Goal: Task Accomplishment & Management: Manage account settings

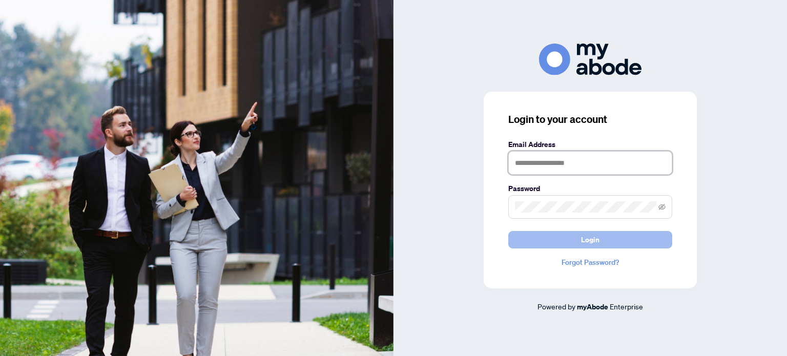
type input "**********"
click at [578, 240] on button "Login" at bounding box center [590, 239] width 164 height 17
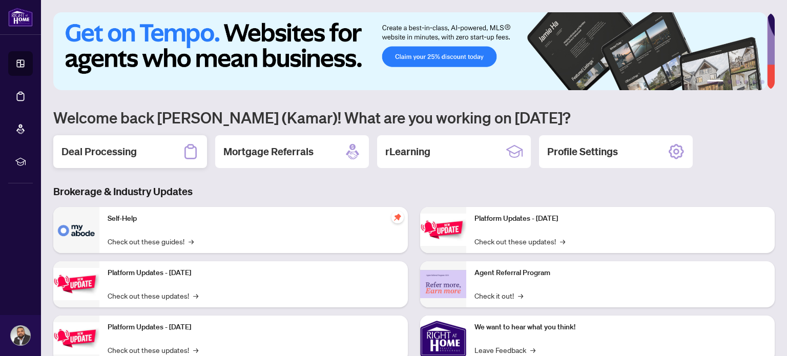
click at [94, 151] on h2 "Deal Processing" at bounding box center [99, 152] width 75 height 14
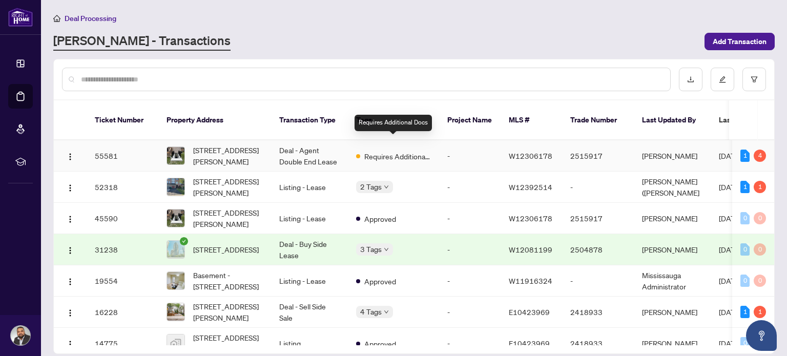
click at [384, 151] on span "Requires Additional Docs" at bounding box center [397, 156] width 67 height 11
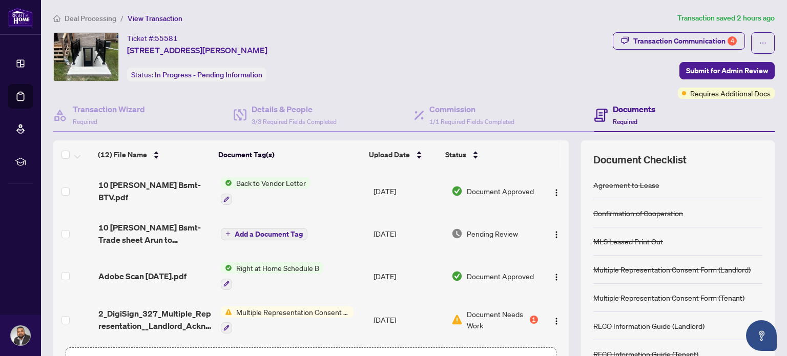
click at [474, 189] on span "Document Approved" at bounding box center [500, 191] width 67 height 11
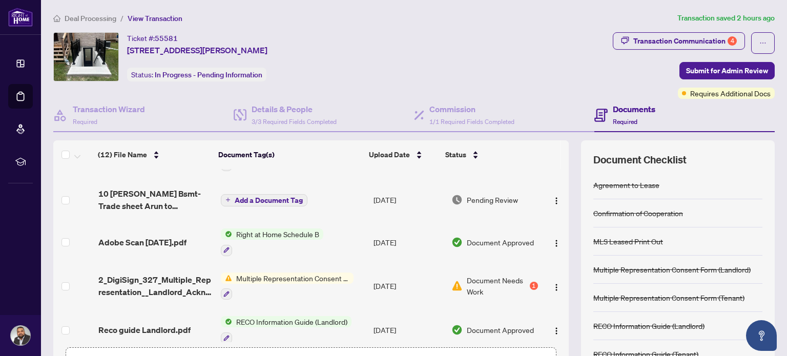
scroll to position [51, 0]
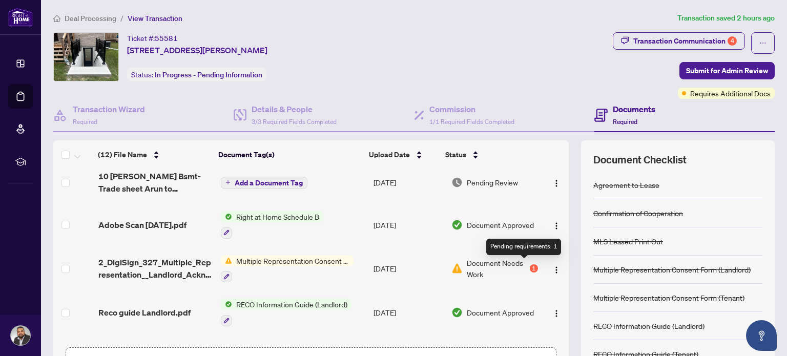
click at [530, 266] on div "1" at bounding box center [534, 268] width 8 height 8
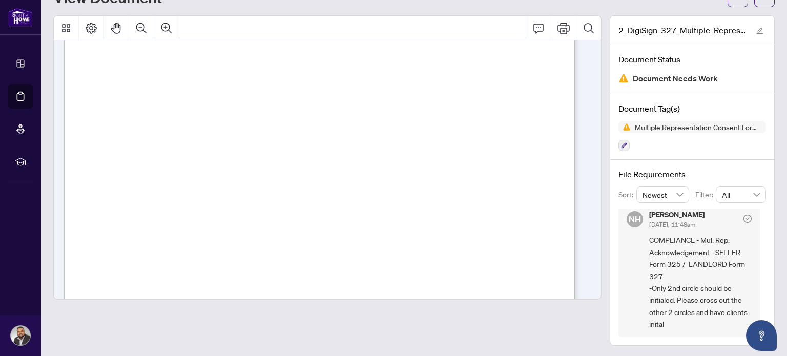
scroll to position [422, 0]
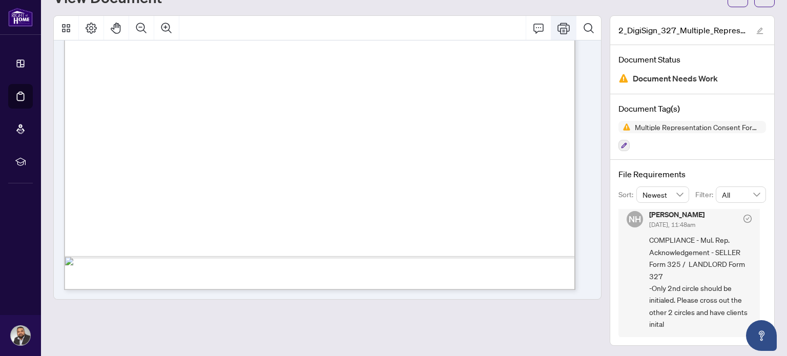
click at [560, 28] on icon "Print" at bounding box center [564, 28] width 12 height 11
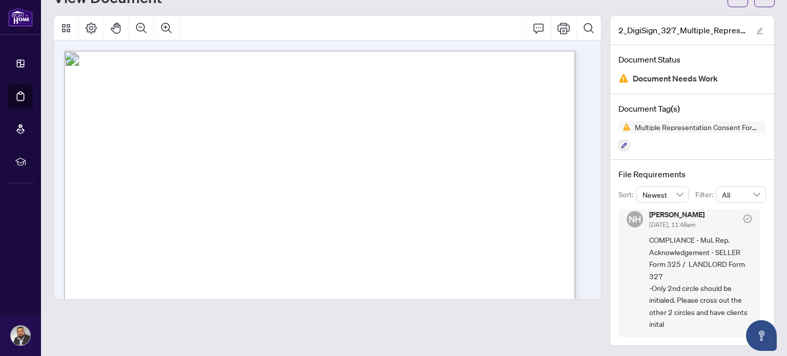
scroll to position [0, 0]
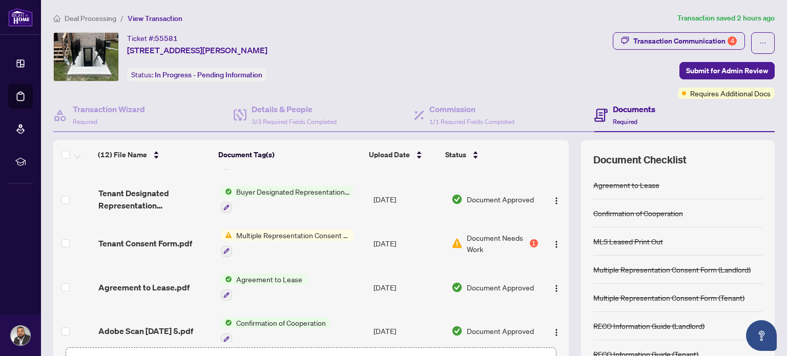
scroll to position [256, 0]
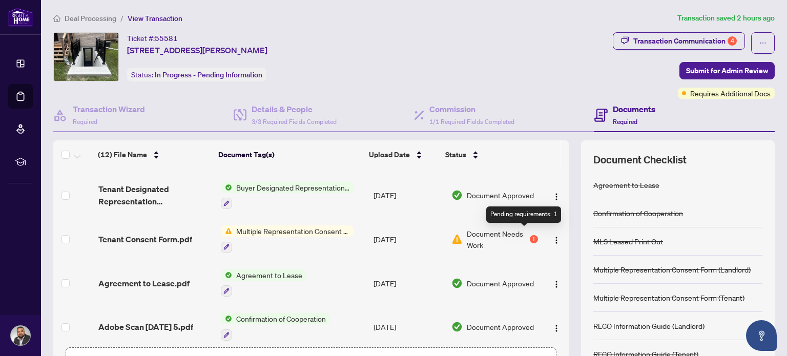
click at [530, 235] on div "1" at bounding box center [534, 239] width 8 height 8
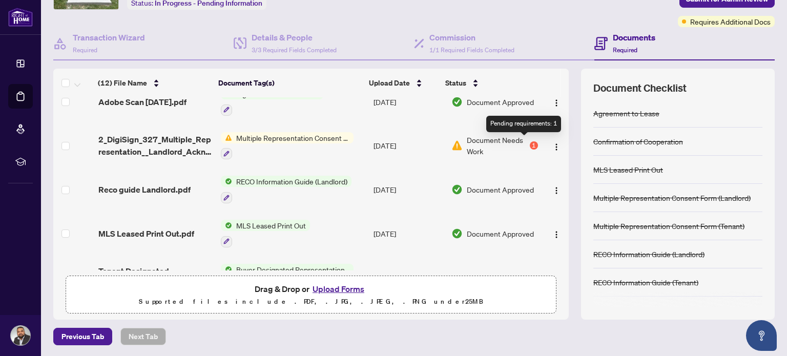
click at [530, 141] on div "1" at bounding box center [534, 145] width 8 height 8
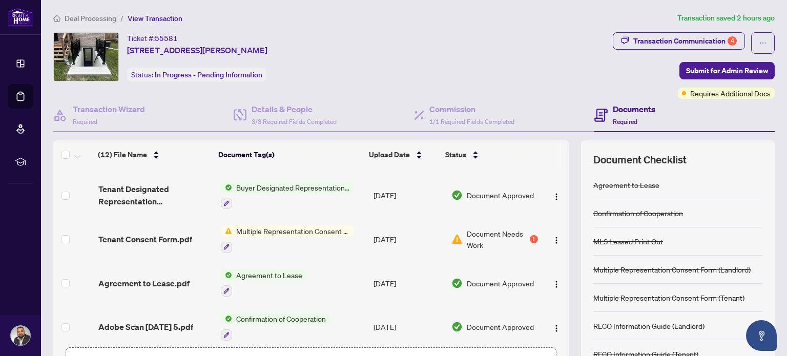
scroll to position [308, 0]
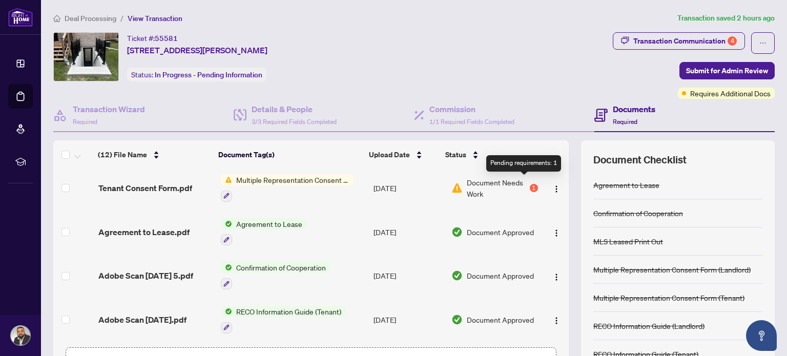
click at [530, 184] on div "1" at bounding box center [534, 188] width 8 height 8
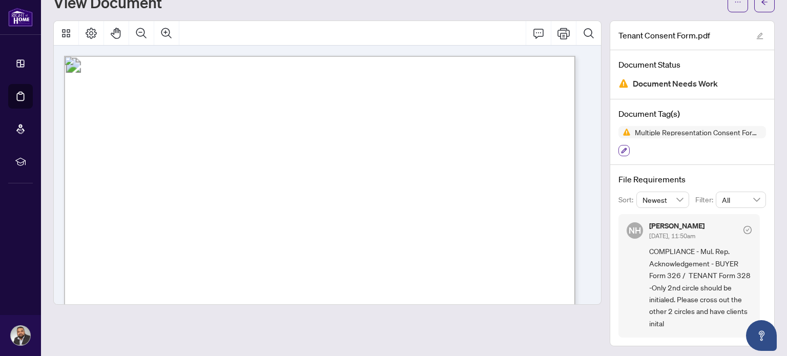
click at [619, 152] on button "button" at bounding box center [624, 150] width 11 height 11
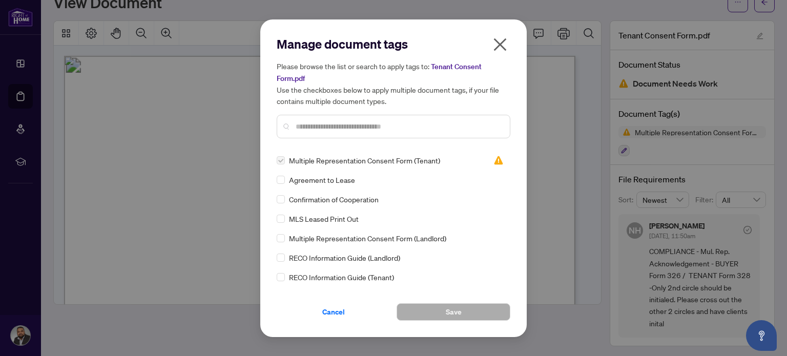
click at [686, 145] on div "Manage document tags Please browse the list or search to apply tags to: Tenant …" at bounding box center [393, 178] width 787 height 356
click at [500, 49] on icon "close" at bounding box center [500, 44] width 16 height 16
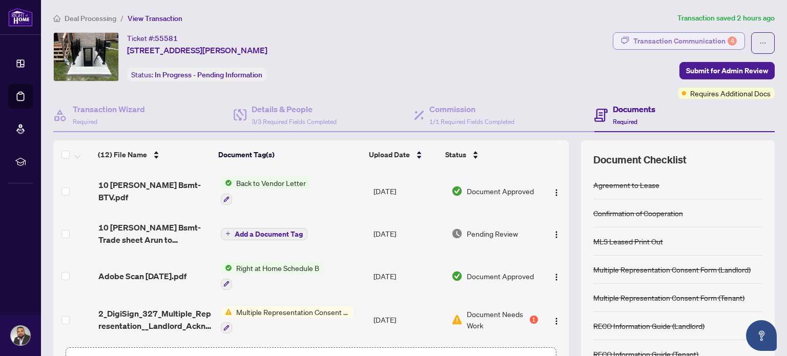
click at [682, 47] on div "Transaction Communication 4" at bounding box center [686, 41] width 104 height 16
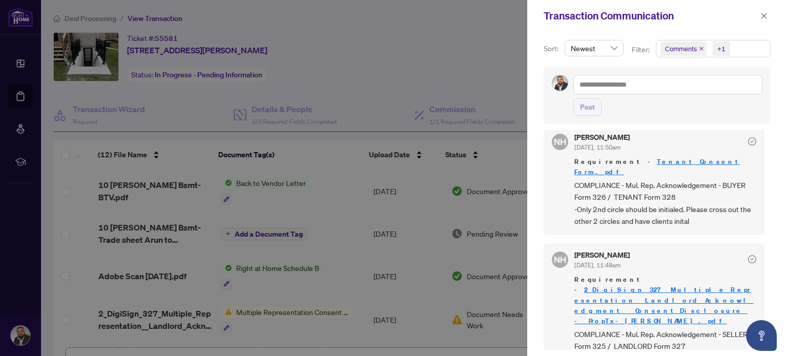
scroll to position [1, 0]
click at [457, 85] on div at bounding box center [393, 178] width 787 height 356
click at [446, 100] on div at bounding box center [393, 178] width 787 height 356
click at [765, 14] on icon "close" at bounding box center [764, 15] width 7 height 7
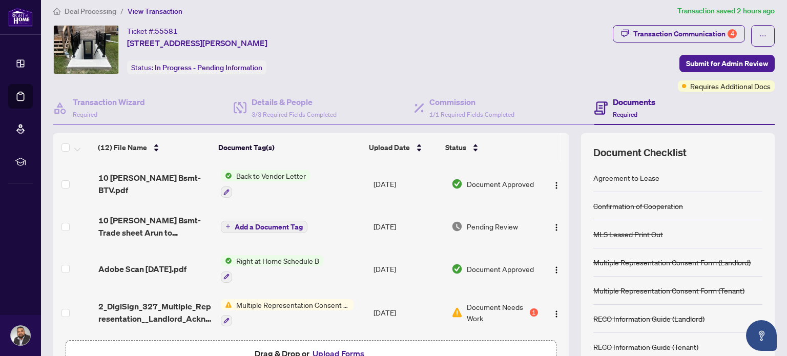
scroll to position [0, 0]
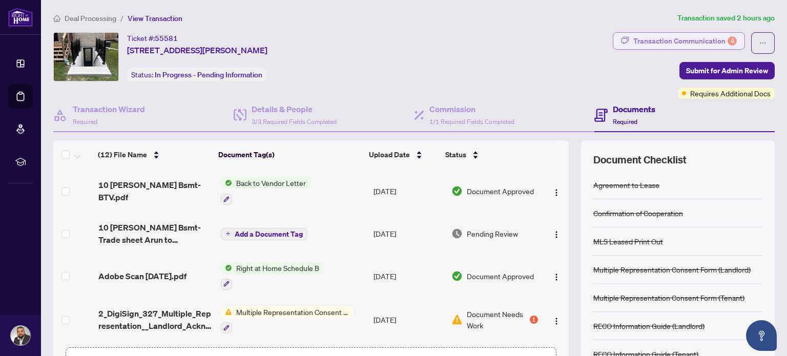
click at [697, 38] on div "Transaction Communication 4" at bounding box center [686, 41] width 104 height 16
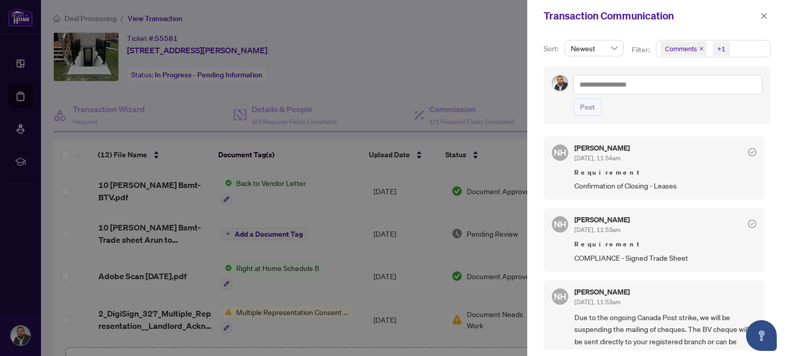
click at [513, 92] on div at bounding box center [393, 178] width 787 height 356
click at [762, 16] on icon "close" at bounding box center [764, 15] width 7 height 7
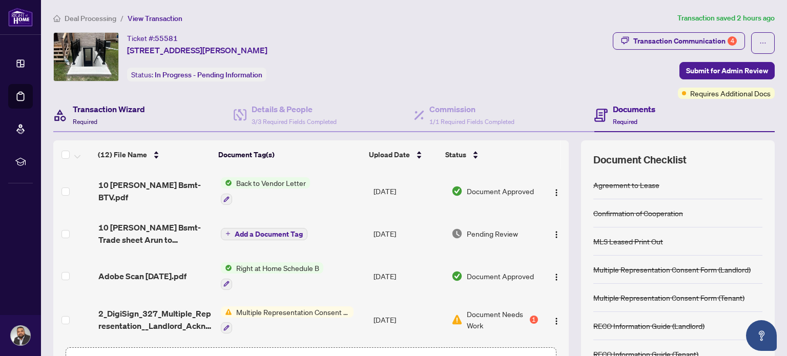
click at [133, 116] on div "Transaction Wizard Required" at bounding box center [109, 115] width 72 height 24
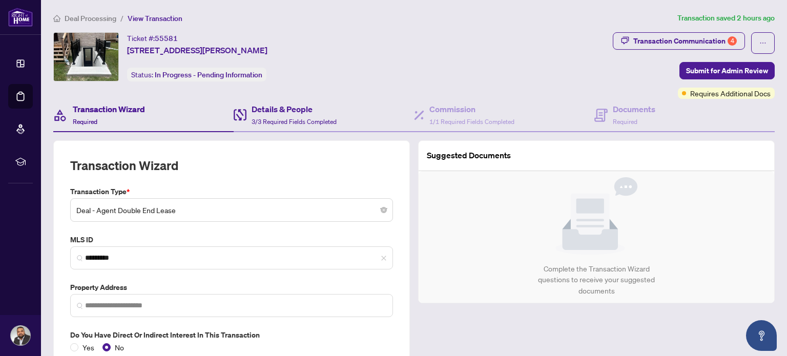
type input "**********"
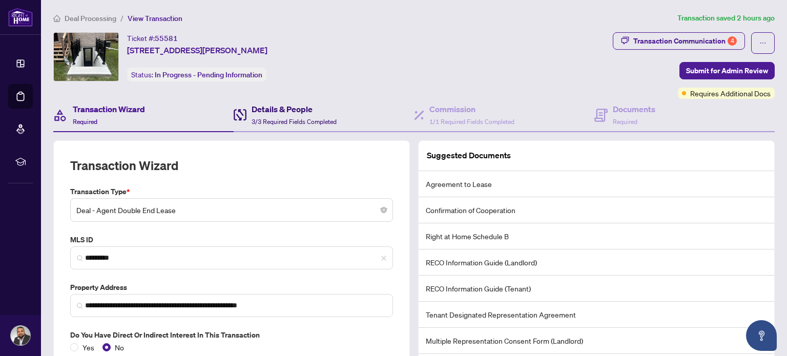
click at [309, 112] on h4 "Details & People" at bounding box center [294, 109] width 85 height 12
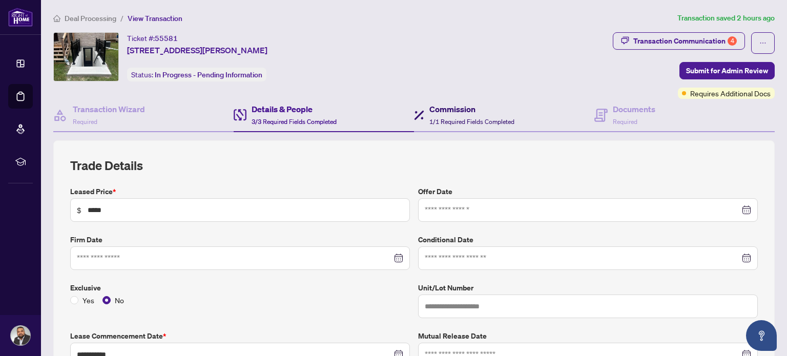
click at [453, 112] on h4 "Commission" at bounding box center [472, 109] width 85 height 12
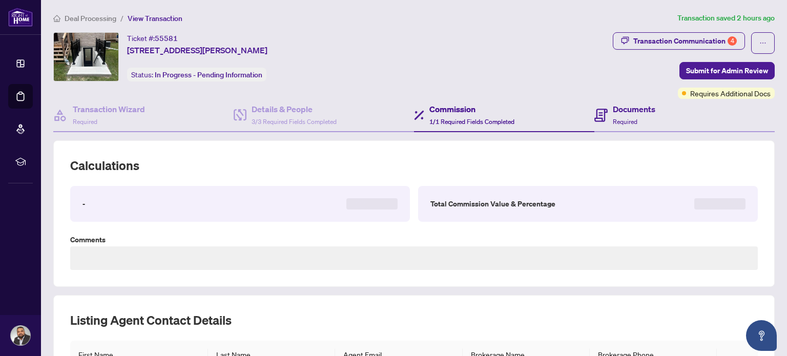
type textarea "**********"
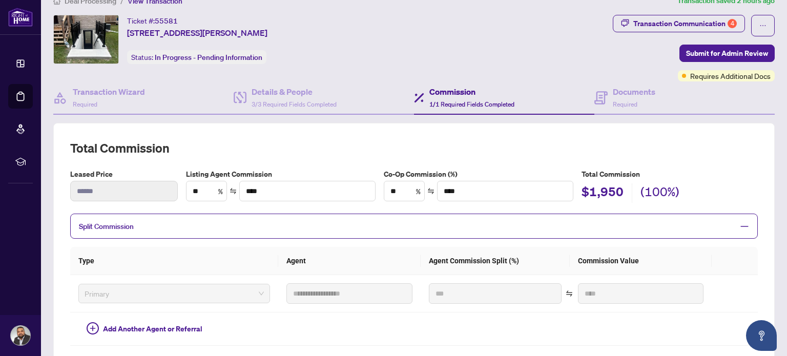
scroll to position [9, 0]
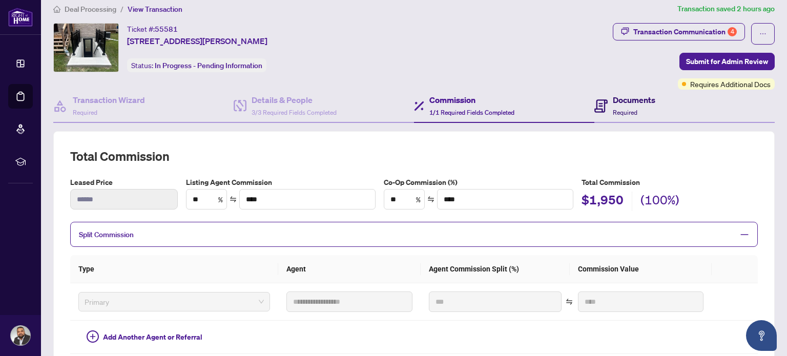
click at [613, 112] on span "Required" at bounding box center [625, 113] width 25 height 8
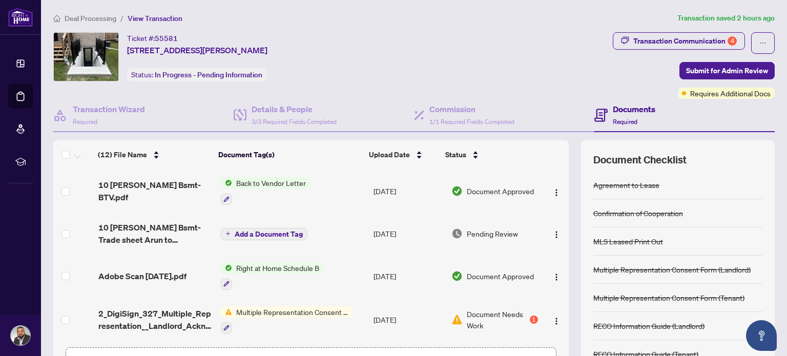
click at [467, 233] on span "Pending Review" at bounding box center [492, 233] width 51 height 11
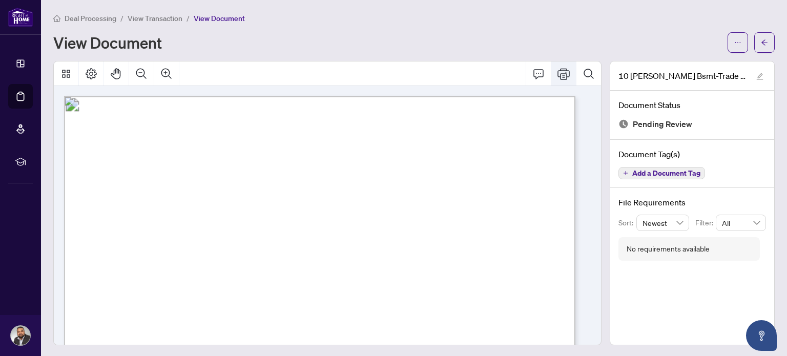
click at [558, 70] on icon "Print" at bounding box center [564, 74] width 12 height 12
click at [534, 75] on icon "Comment" at bounding box center [539, 74] width 12 height 12
click at [67, 74] on icon "Thumbnails" at bounding box center [66, 74] width 8 height 8
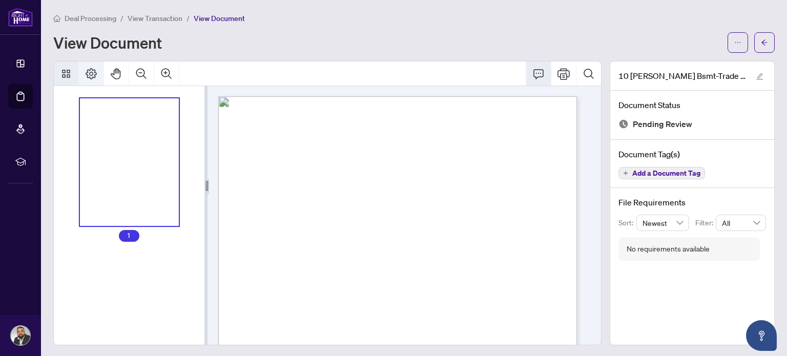
click at [95, 70] on icon "Page Layout" at bounding box center [91, 73] width 11 height 11
click at [422, 51] on div "View Document" at bounding box center [414, 42] width 722 height 21
click at [226, 16] on span "View Document" at bounding box center [219, 18] width 51 height 9
click at [57, 74] on button "Thumbnails" at bounding box center [66, 74] width 25 height 25
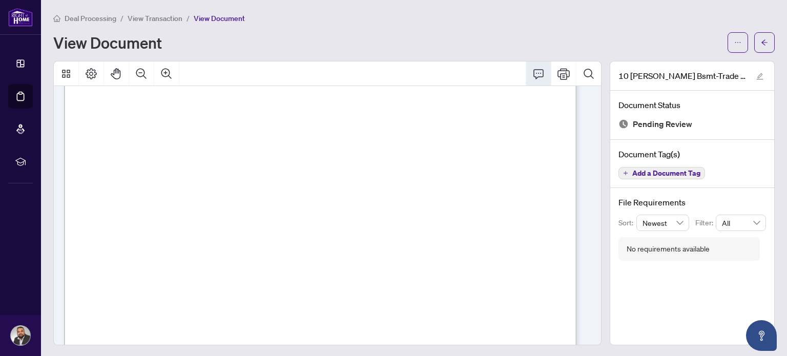
scroll to position [424, 0]
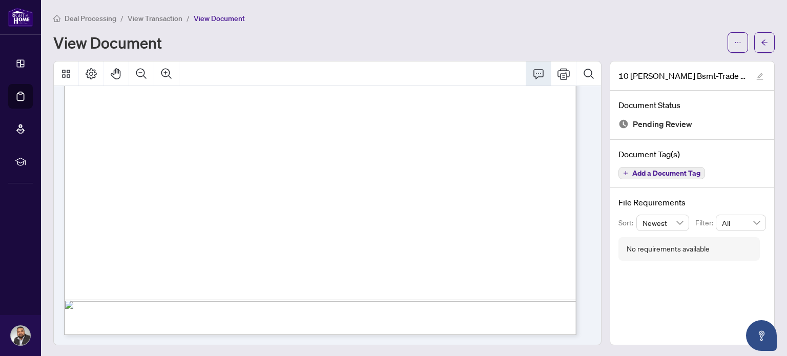
click at [711, 79] on span "10 Mcconachie Cres Bsmt-Trade sheet Arun to review.pdf" at bounding box center [683, 76] width 128 height 12
click at [757, 75] on icon "edit" at bounding box center [760, 76] width 7 height 7
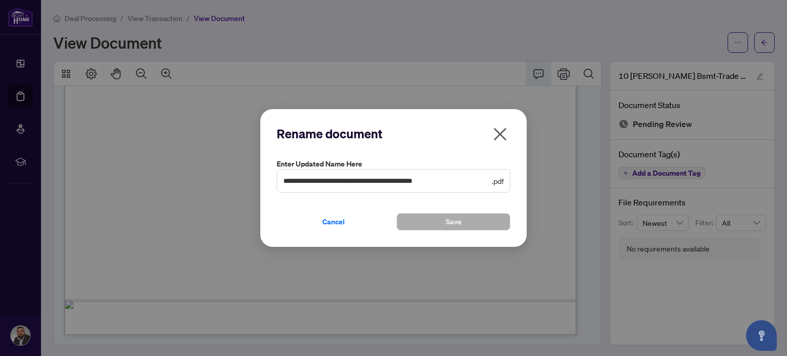
click at [499, 129] on icon "close" at bounding box center [500, 134] width 16 height 16
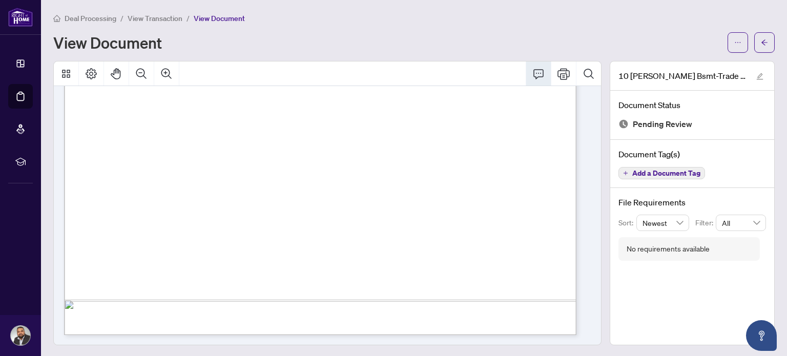
scroll to position [1, 0]
click at [558, 75] on icon "Print" at bounding box center [564, 73] width 12 height 12
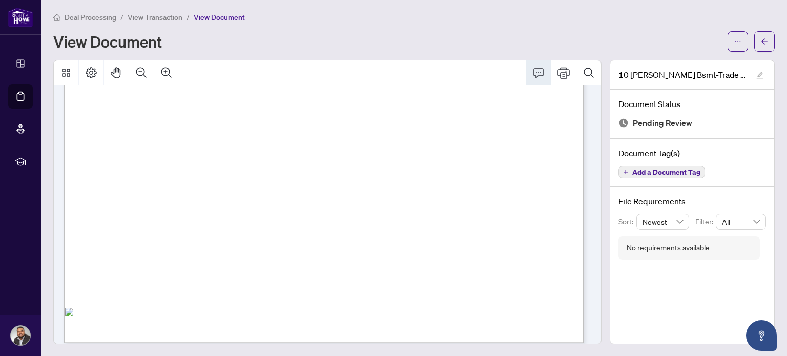
scroll to position [423, 0]
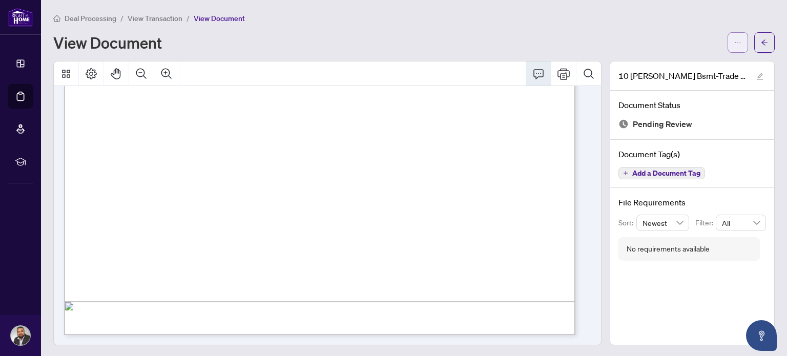
click at [734, 44] on button "button" at bounding box center [738, 42] width 21 height 21
click at [683, 63] on span "Download" at bounding box center [694, 64] width 78 height 11
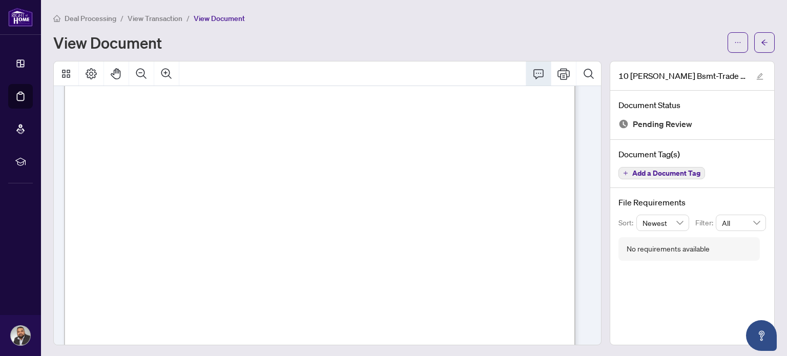
scroll to position [13, 0]
drag, startPoint x: 294, startPoint y: 29, endPoint x: 129, endPoint y: 24, distance: 165.1
click at [294, 29] on div "Deal Processing / View Transaction / View Document View Document" at bounding box center [414, 32] width 722 height 40
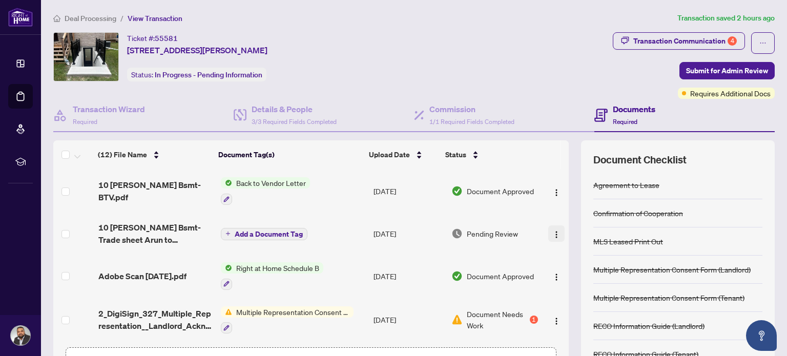
click at [553, 231] on img "button" at bounding box center [557, 235] width 8 height 8
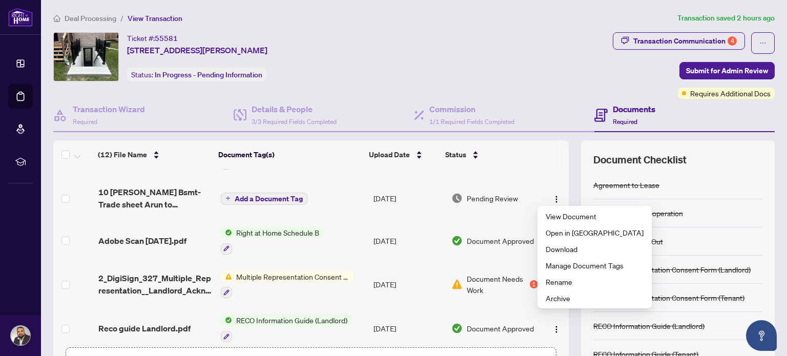
scroll to position [51, 0]
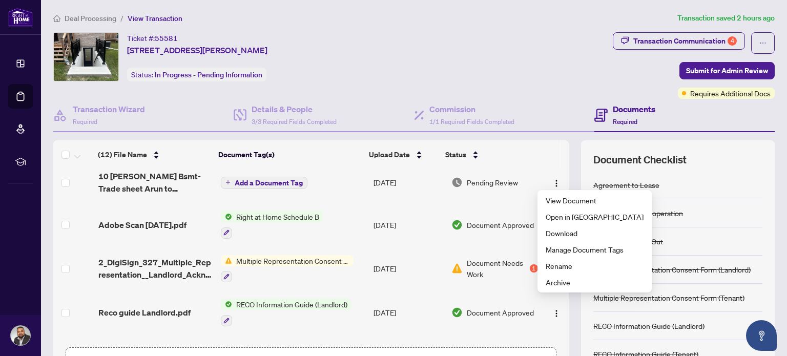
click at [246, 180] on span "Add a Document Tag" at bounding box center [269, 182] width 68 height 7
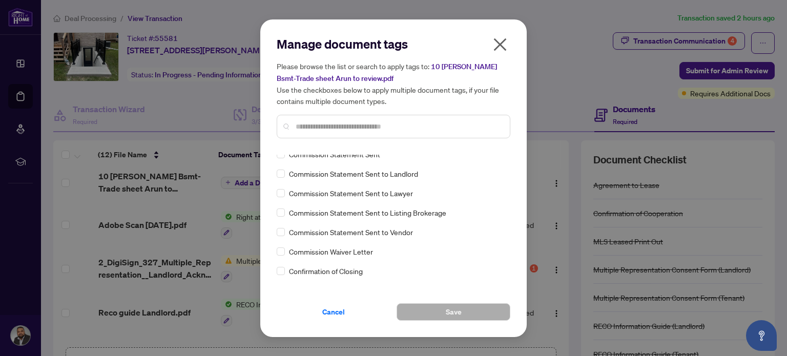
scroll to position [615, 0]
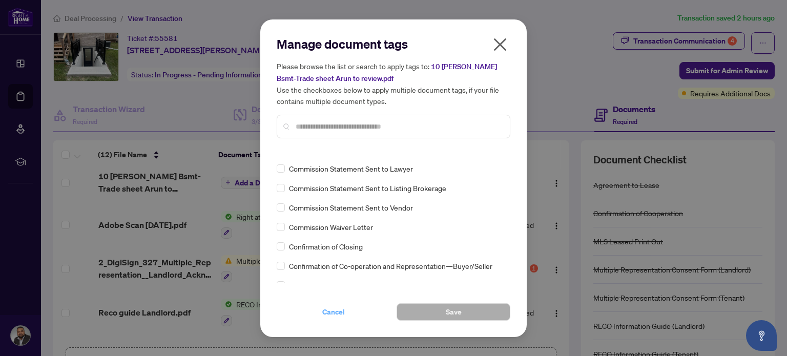
click at [340, 313] on span "Cancel" at bounding box center [333, 312] width 23 height 16
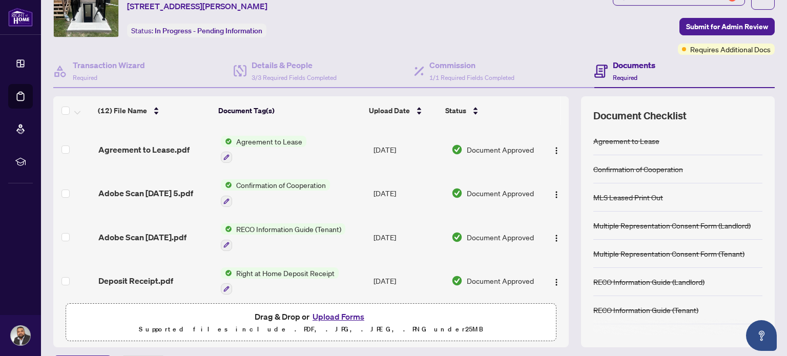
scroll to position [72, 0]
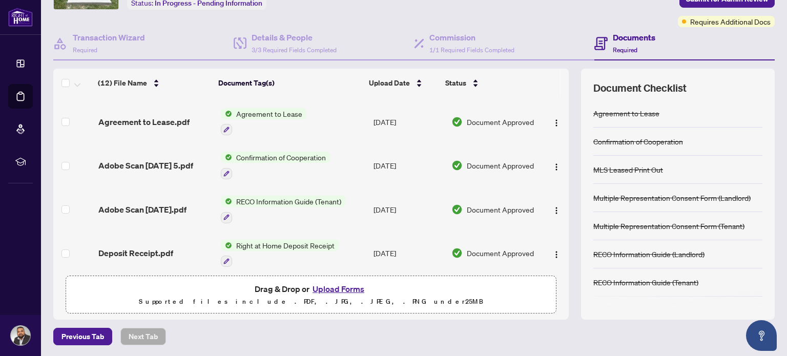
click at [325, 287] on button "Upload Forms" at bounding box center [339, 288] width 58 height 13
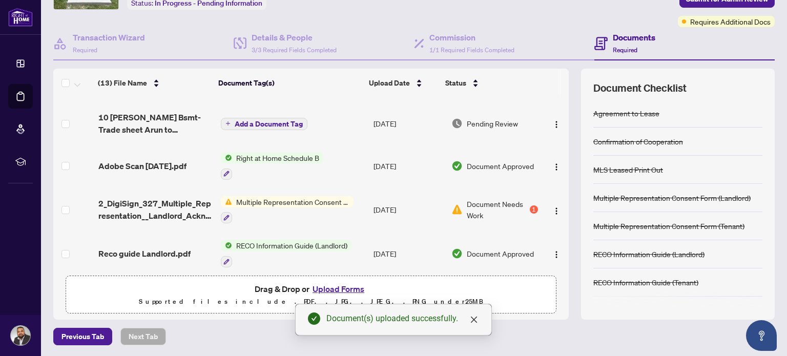
scroll to position [0, 0]
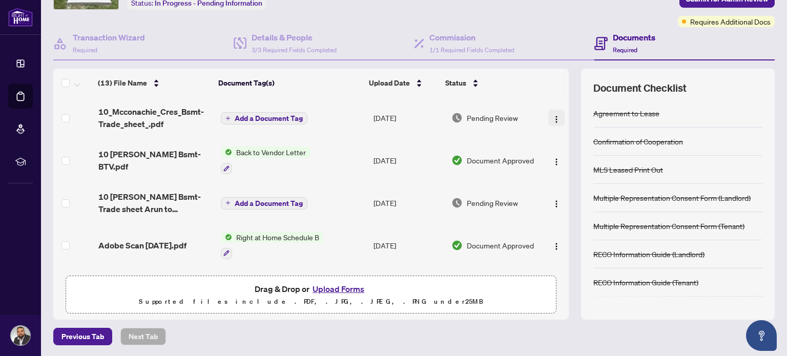
click at [553, 115] on img "button" at bounding box center [557, 119] width 8 height 8
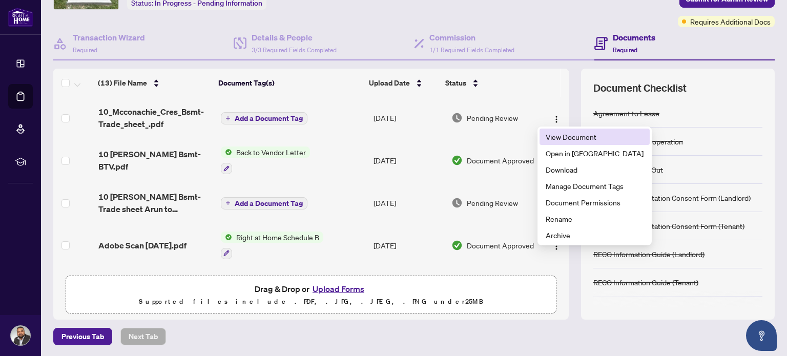
click at [560, 138] on span "View Document" at bounding box center [595, 136] width 98 height 11
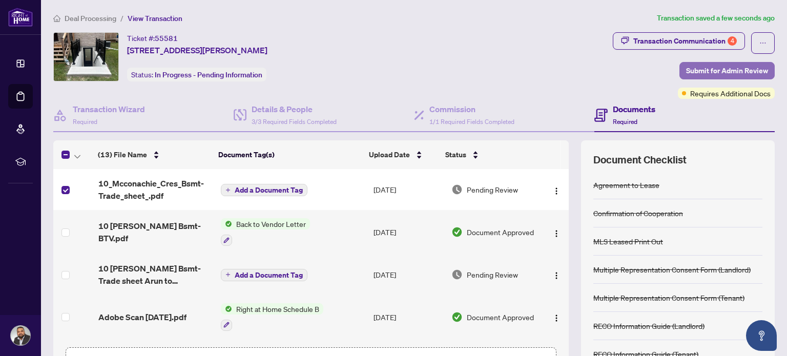
click at [708, 68] on span "Submit for Admin Review" at bounding box center [727, 71] width 82 height 16
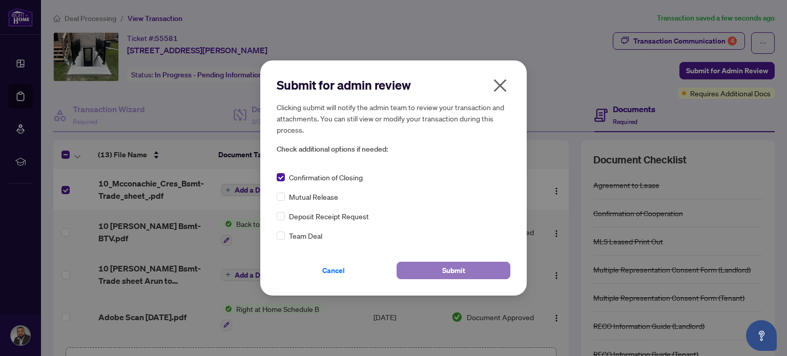
click at [442, 267] on button "Submit" at bounding box center [454, 270] width 114 height 17
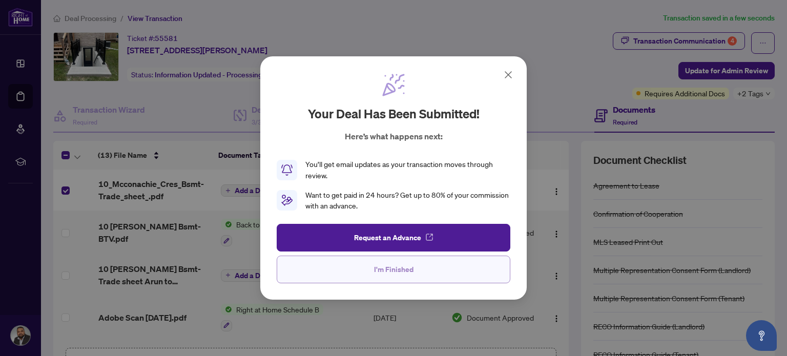
click at [393, 271] on span "I'm Finished" at bounding box center [393, 269] width 39 height 16
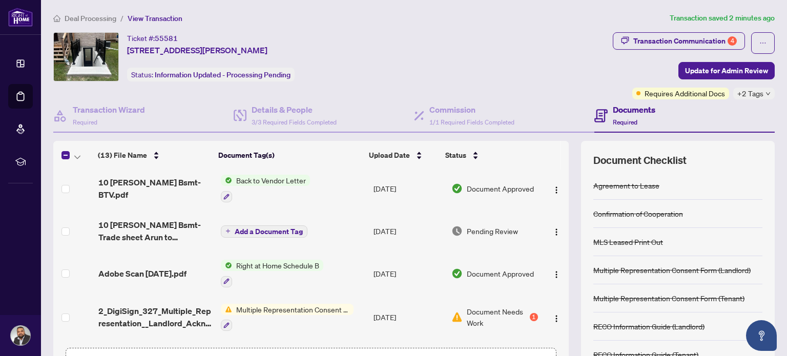
scroll to position [103, 0]
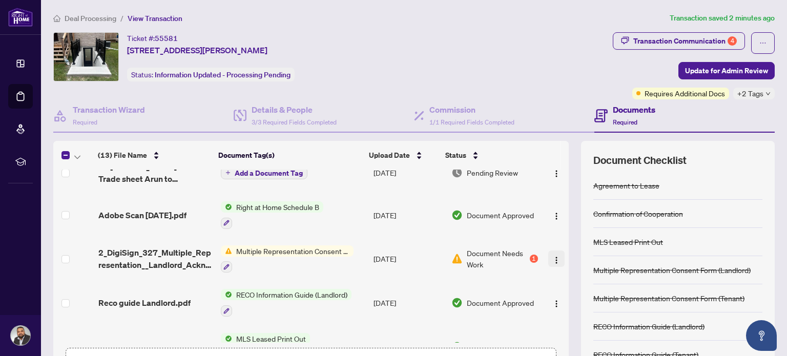
click at [553, 256] on img "button" at bounding box center [557, 260] width 8 height 8
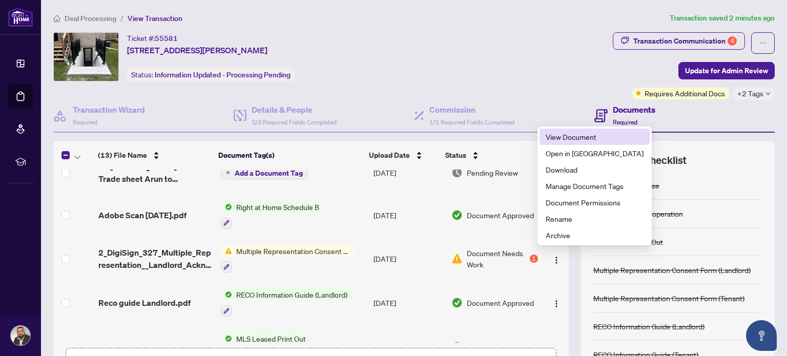
click at [574, 137] on span "View Document" at bounding box center [595, 136] width 98 height 11
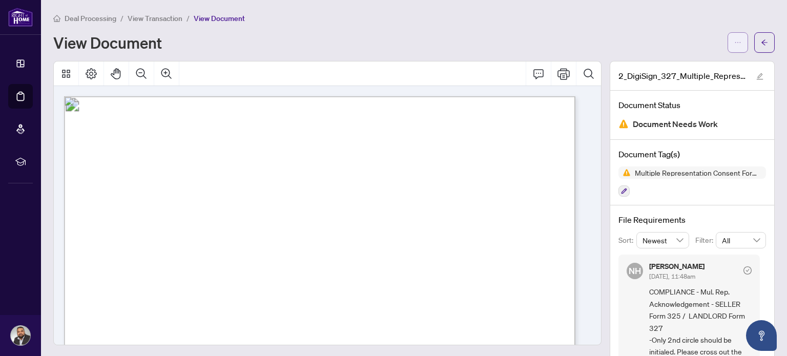
click at [734, 47] on button "button" at bounding box center [738, 42] width 21 height 21
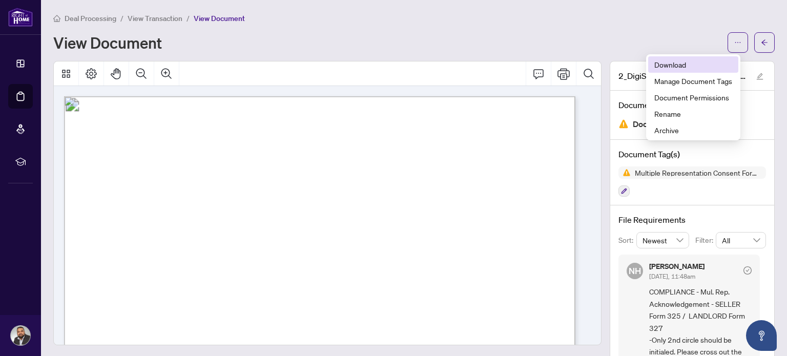
click at [661, 61] on span "Download" at bounding box center [694, 64] width 78 height 11
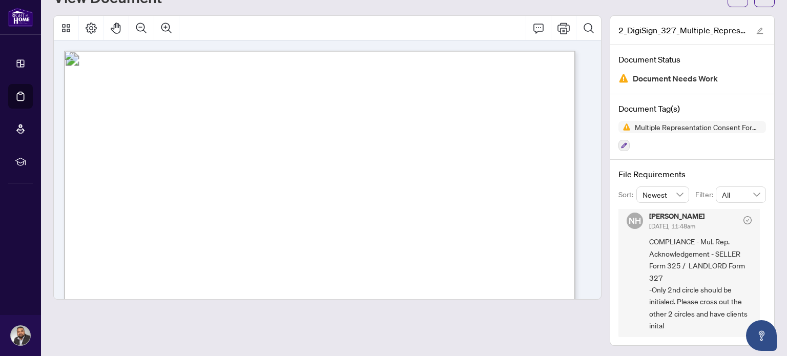
scroll to position [6, 0]
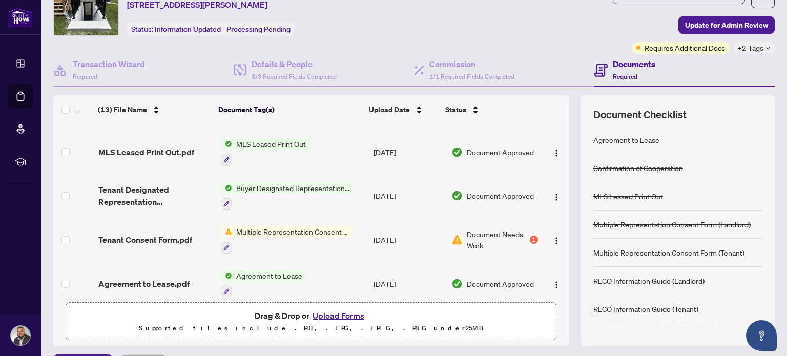
scroll to position [256, 0]
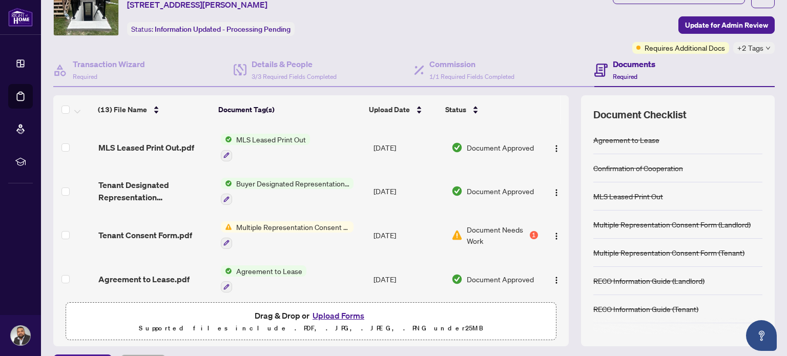
click at [306, 223] on span "Multiple Representation Consent Form (Tenant)" at bounding box center [292, 226] width 121 height 11
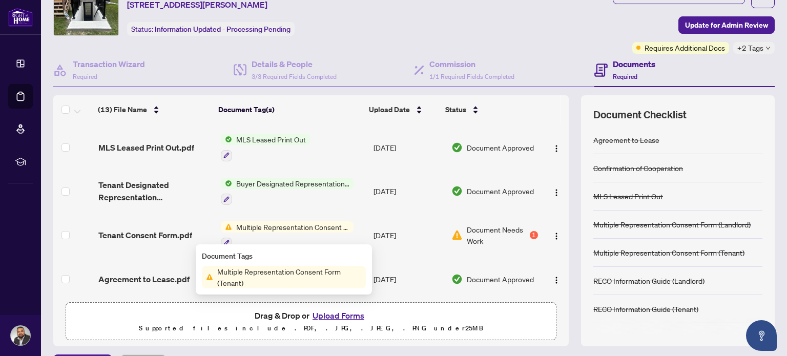
click at [468, 231] on span "Document Needs Work" at bounding box center [497, 235] width 60 height 23
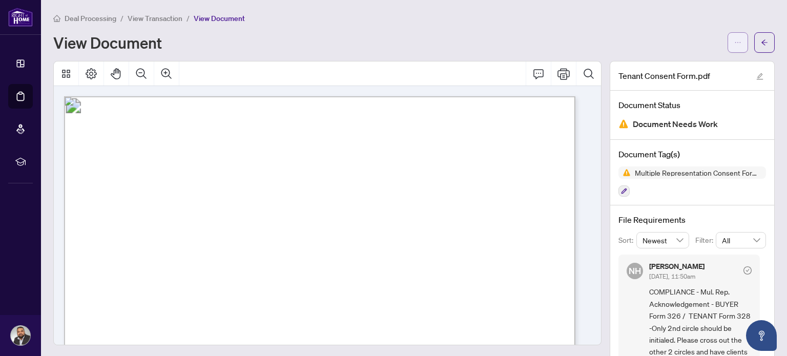
click at [735, 43] on icon "ellipsis" at bounding box center [738, 42] width 7 height 7
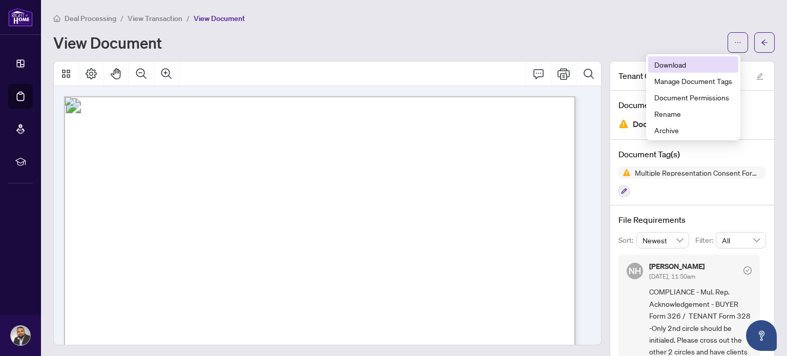
click at [658, 65] on span "Download" at bounding box center [694, 64] width 78 height 11
